Goal: Information Seeking & Learning: Learn about a topic

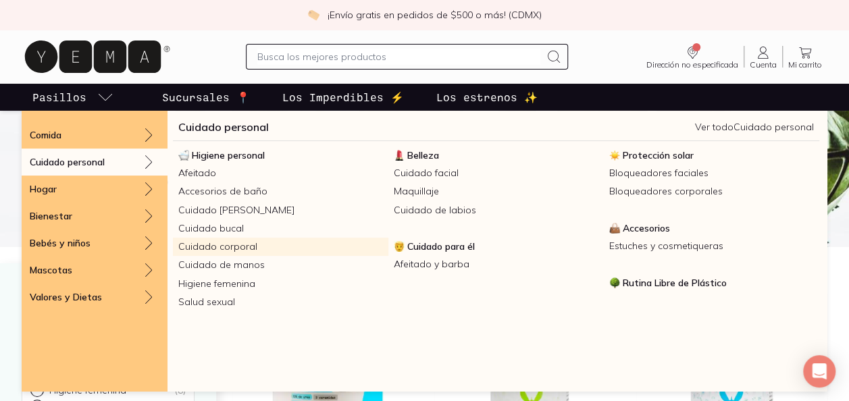
click at [224, 246] on link "Cuidado corporal" at bounding box center [281, 247] width 216 height 18
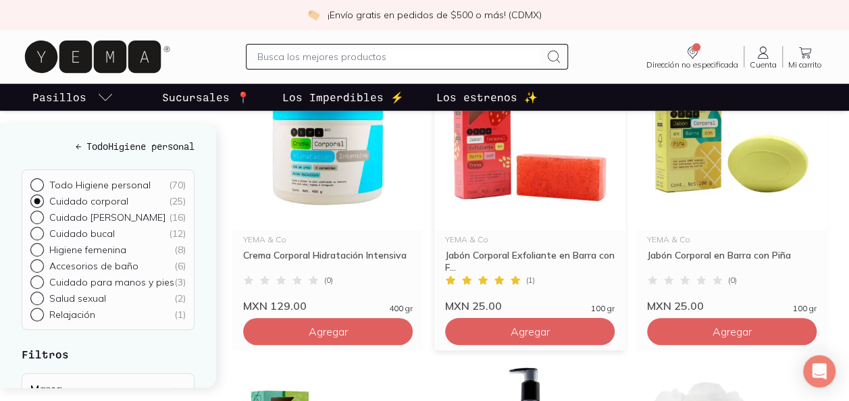
scroll to position [203, 0]
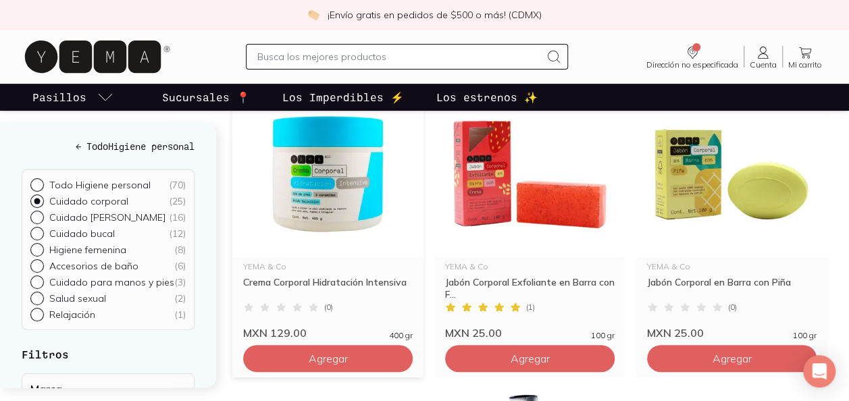
drag, startPoint x: 467, startPoint y: 247, endPoint x: 411, endPoint y: 292, distance: 71.1
click at [411, 292] on div "YEMA & Co Crema Corporal Hidratación Intensiva ( 0 ) MXN 129.00 400 gr" at bounding box center [327, 298] width 191 height 82
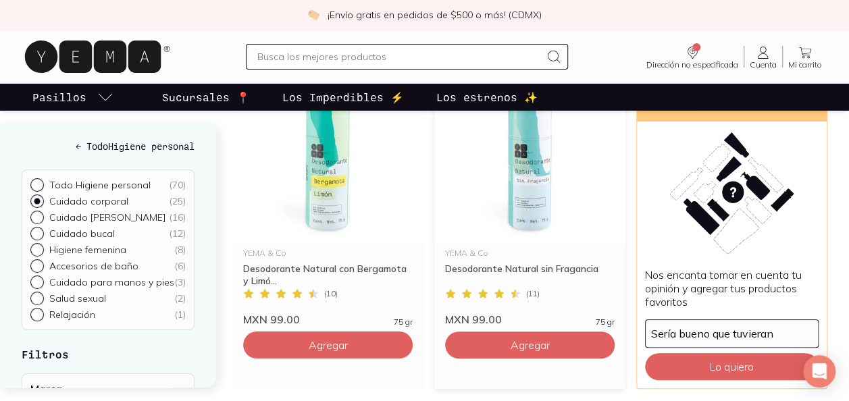
scroll to position [2365, 0]
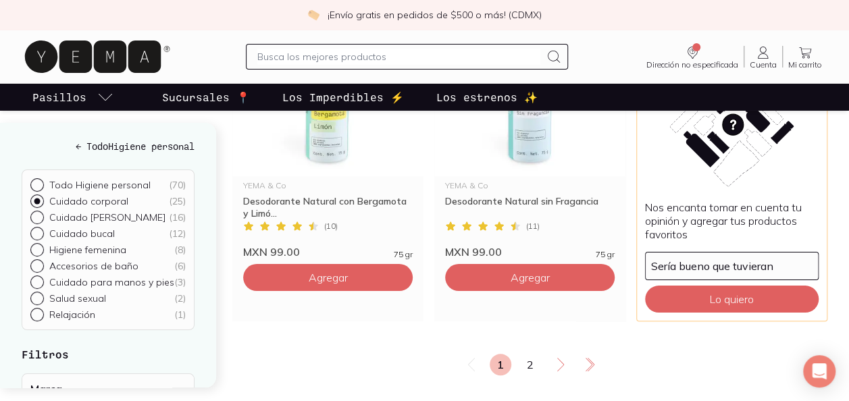
click at [528, 354] on link "2" at bounding box center [531, 365] width 22 height 22
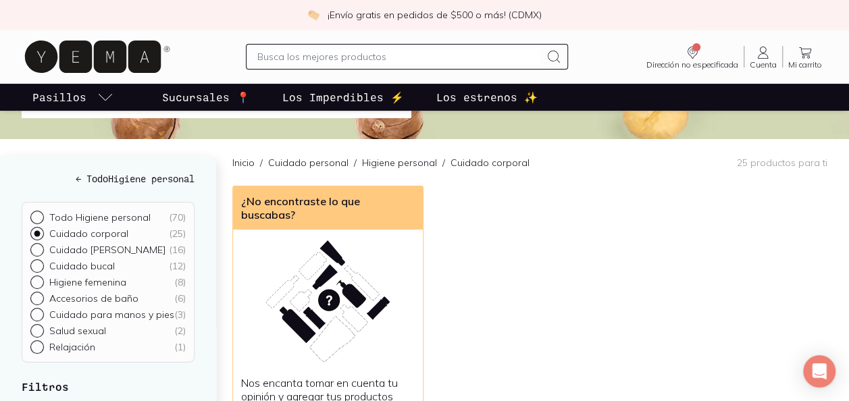
scroll to position [203, 0]
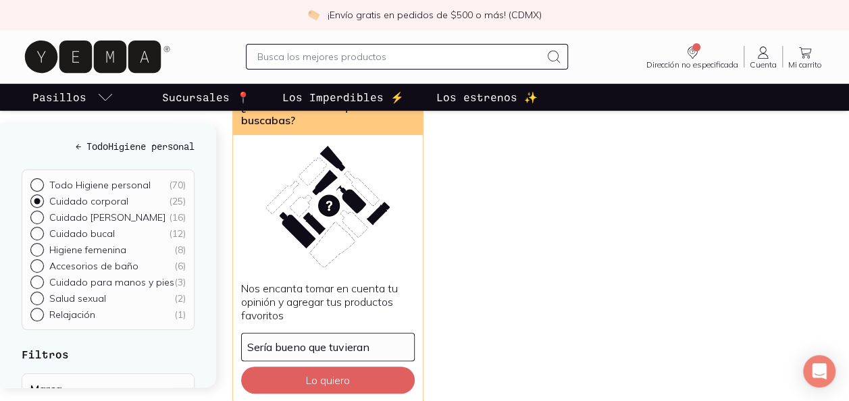
click at [30, 211] on div at bounding box center [39, 218] width 19 height 14
click at [30, 211] on input "Cuidado [PERSON_NAME] ( 16 )" at bounding box center [35, 216] width 11 height 11
radio input "true"
click at [37, 236] on main "Cuidado corporal Todo para una piel espectacular e hidratada. Fórmulas que trab…" at bounding box center [424, 206] width 849 height 597
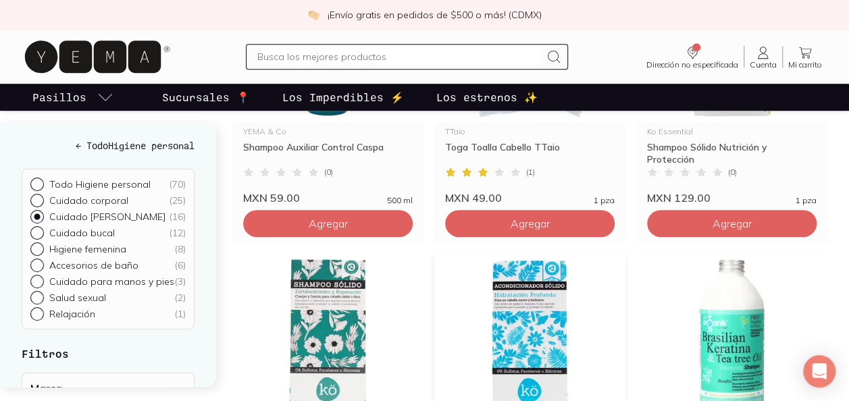
scroll to position [68, 0]
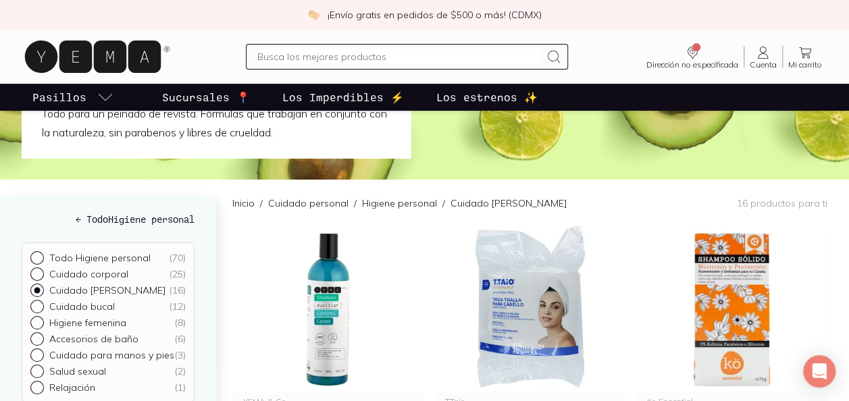
click at [36, 310] on div at bounding box center [39, 307] width 19 height 14
click at [32, 309] on input "Cuidado bucal ( 12 )" at bounding box center [35, 305] width 11 height 11
radio input "true"
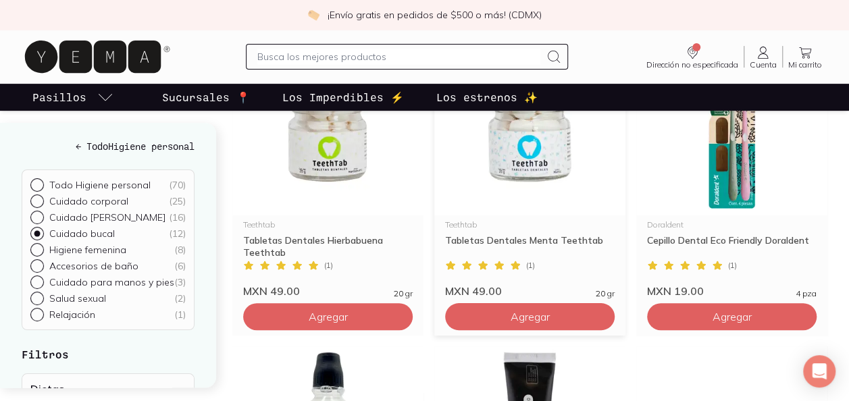
scroll to position [135, 0]
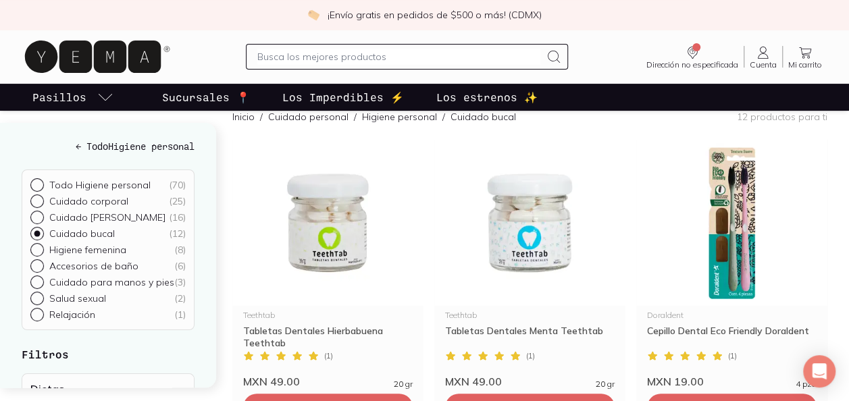
click at [35, 284] on input "Cuidado para manos y pies ( 3 )" at bounding box center [35, 281] width 11 height 11
radio input "true"
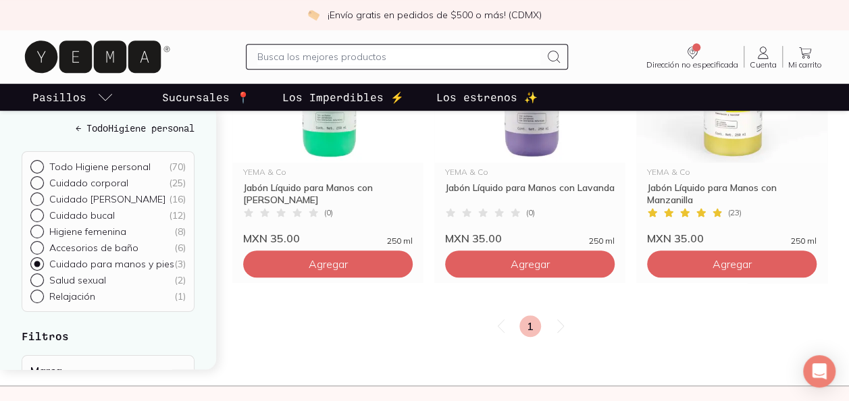
scroll to position [203, 0]
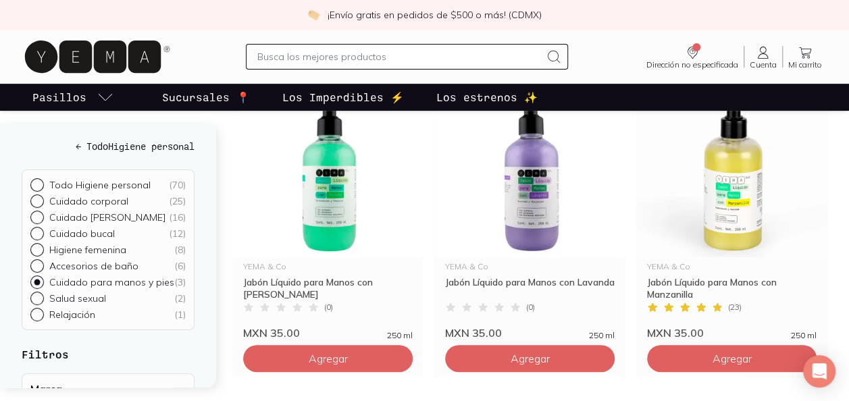
click at [41, 250] on input "Higiene femenina ( 8 )" at bounding box center [35, 248] width 11 height 11
radio input "true"
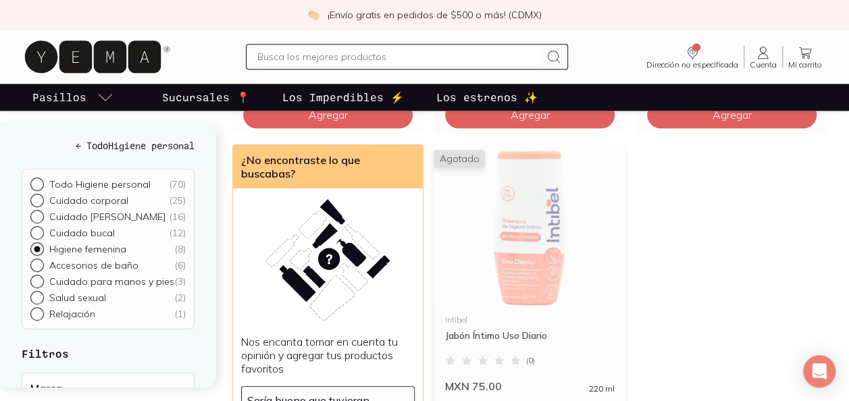
scroll to position [811, 0]
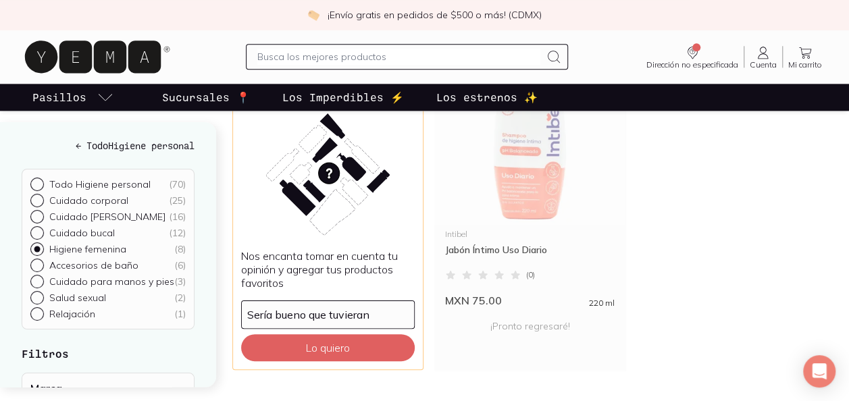
click at [35, 201] on input "Cuidado corporal ( 25 )" at bounding box center [35, 200] width 11 height 11
radio input "true"
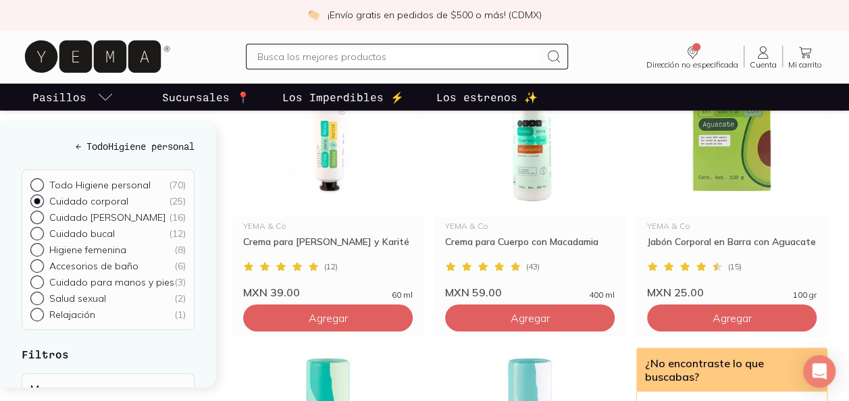
scroll to position [1959, 0]
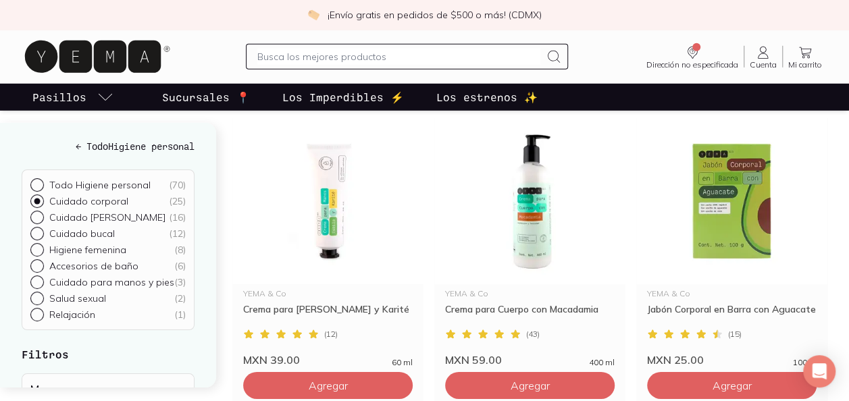
click at [36, 216] on input "Cuidado [PERSON_NAME] ( 16 )" at bounding box center [35, 216] width 11 height 11
radio input "true"
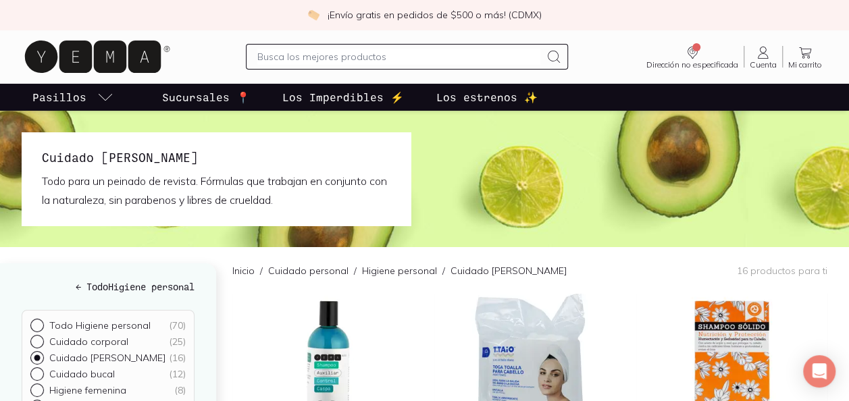
click at [37, 323] on input "Todo Higiene personal ( 70 )" at bounding box center [35, 324] width 11 height 11
radio input "true"
click at [39, 324] on input "Todo Higiene personal ( 70 )" at bounding box center [35, 324] width 11 height 11
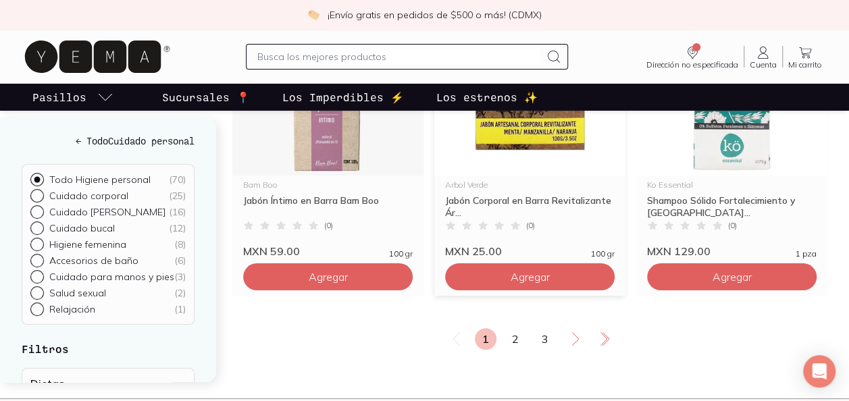
scroll to position [2500, 0]
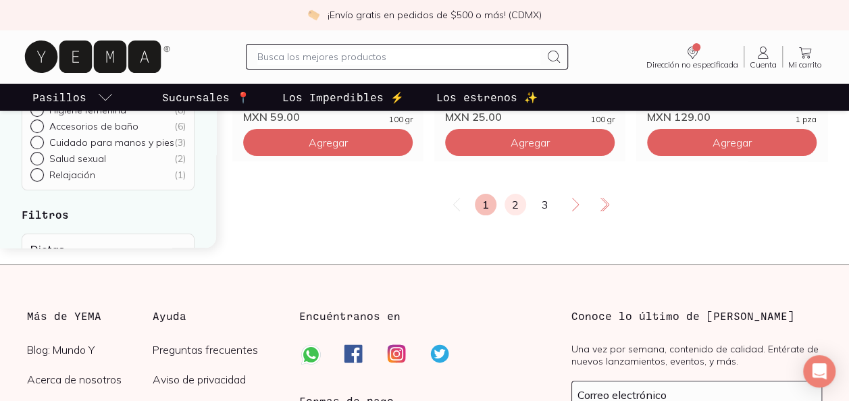
click at [522, 210] on link "2" at bounding box center [516, 205] width 22 height 22
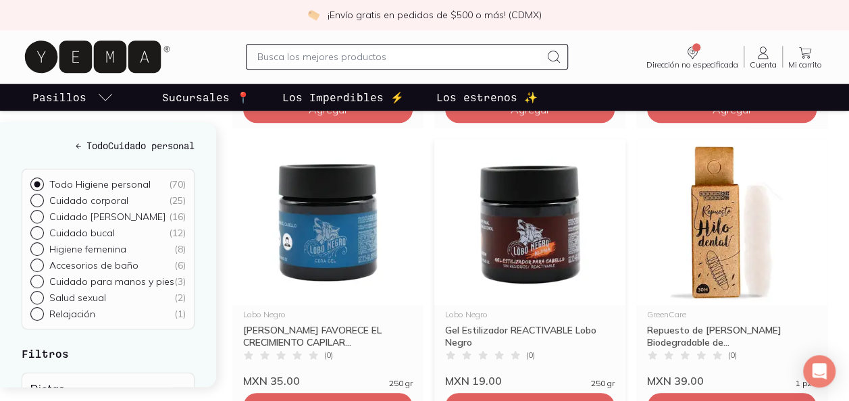
scroll to position [473, 0]
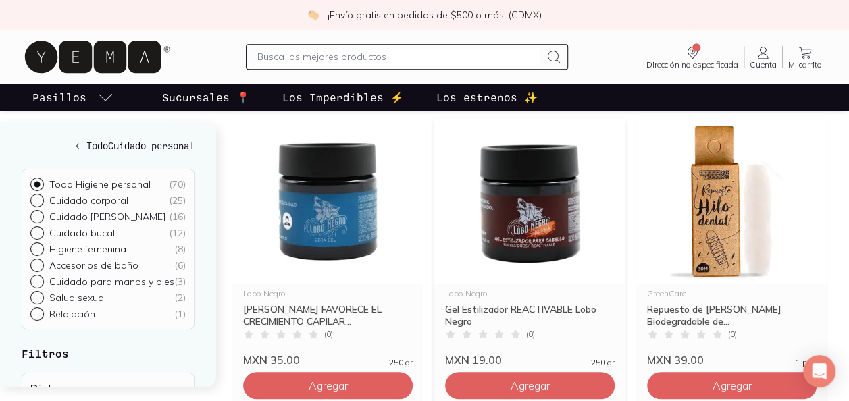
click at [503, 307] on div "Gel Estilizador REACTIVABLE Lobo Negro" at bounding box center [530, 315] width 170 height 24
